Goal: Information Seeking & Learning: Learn about a topic

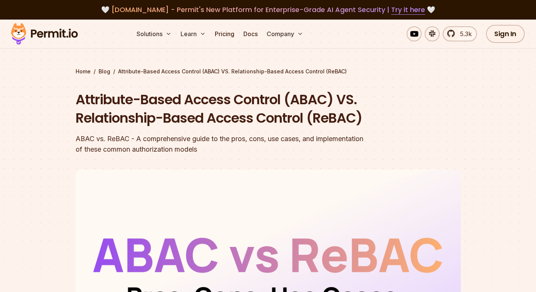
click at [164, 120] on h1 "Attribute-Based Access Control (ABAC) VS. Relationship-Based Access Control (Re…" at bounding box center [220, 108] width 289 height 37
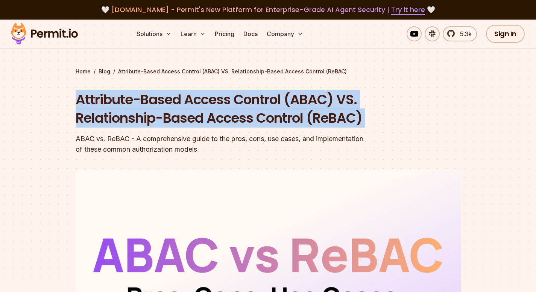
click at [164, 120] on h1 "Attribute-Based Access Control (ABAC) VS. Relationship-Based Access Control (Re…" at bounding box center [220, 108] width 289 height 37
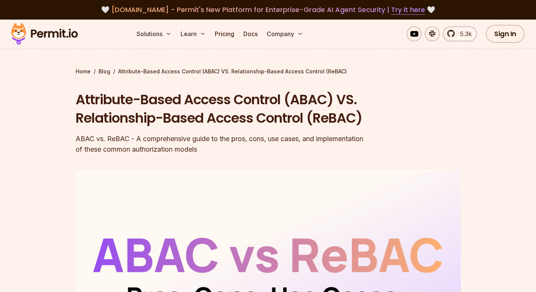
click at [103, 155] on div "ABAC vs. ReBAC - A comprehensive guide to the pros, cons, use cases, and implem…" at bounding box center [220, 144] width 289 height 21
click at [135, 155] on div "ABAC vs. ReBAC - A comprehensive guide to the pros, cons, use cases, and implem…" at bounding box center [220, 144] width 289 height 21
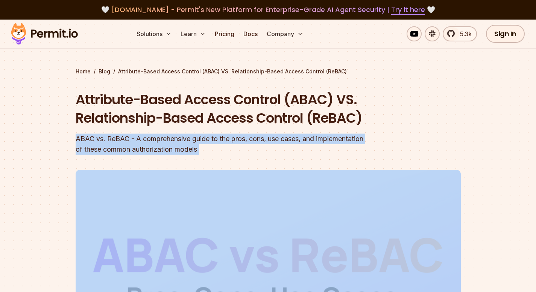
click at [135, 155] on div "ABAC vs. ReBAC - A comprehensive guide to the pros, cons, use cases, and implem…" at bounding box center [220, 144] width 289 height 21
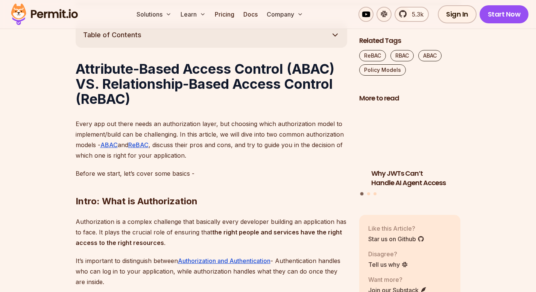
scroll to position [430, 0]
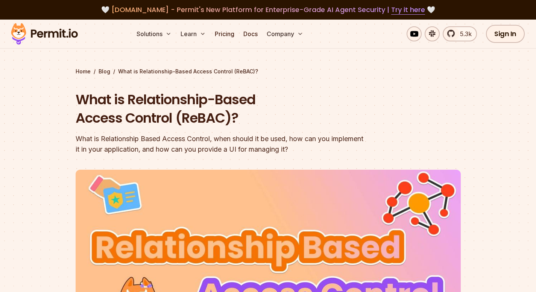
click at [123, 142] on div "What is Relationship Based Access Control, when should it be used, how can you …" at bounding box center [220, 144] width 289 height 21
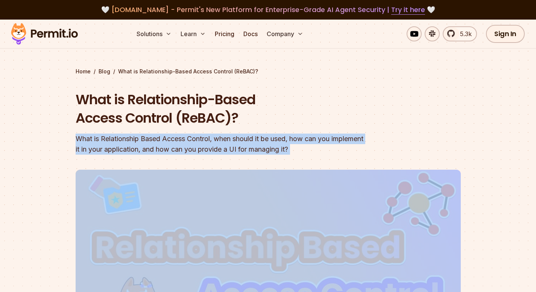
click at [123, 142] on div "What is Relationship Based Access Control, when should it be used, how can you …" at bounding box center [220, 144] width 289 height 21
click at [344, 136] on div "What is Relationship Based Access Control, when should it be used, how can you …" at bounding box center [220, 144] width 289 height 21
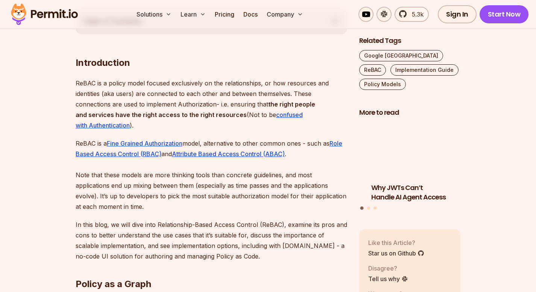
scroll to position [436, 0]
